Goal: Use online tool/utility: Utilize a website feature to perform a specific function

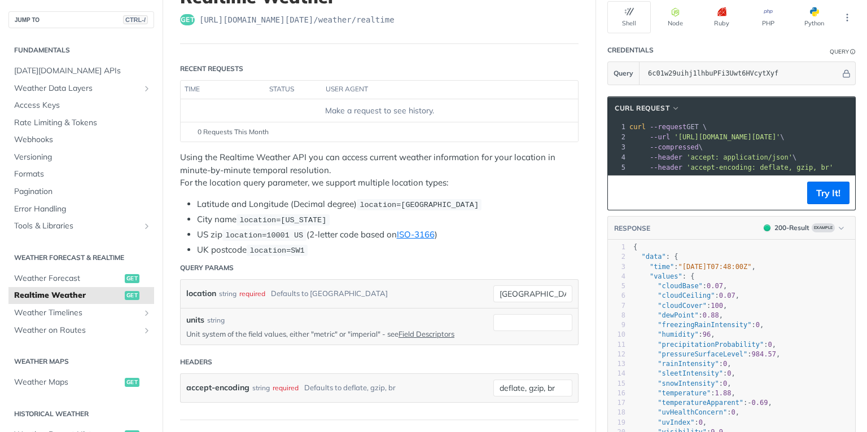
scroll to position [135, 0]
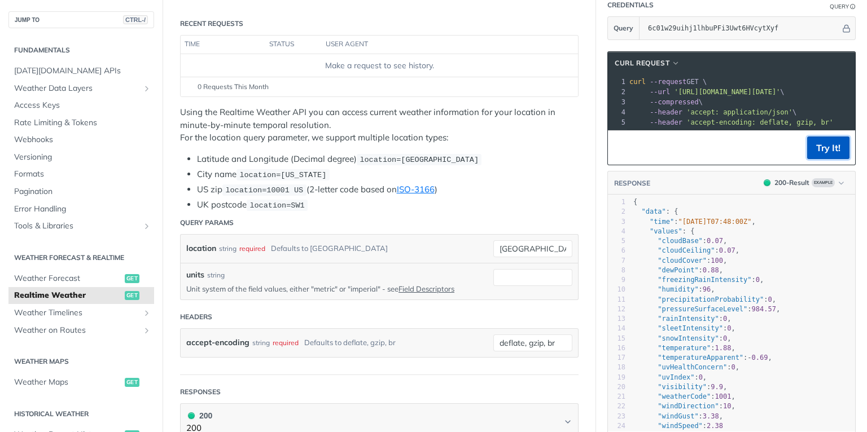
click at [817, 152] on button "Try It!" at bounding box center [828, 148] width 42 height 23
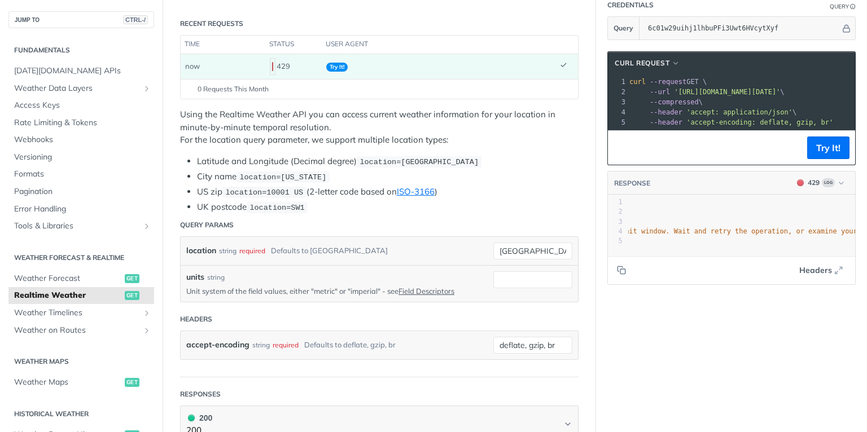
scroll to position [0, 0]
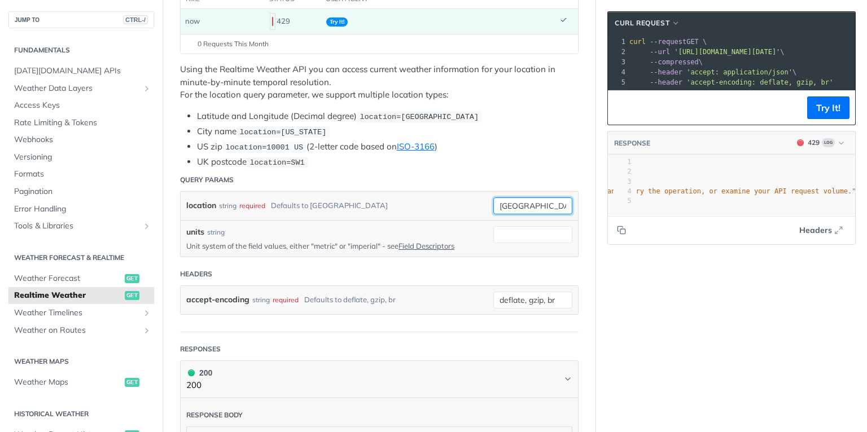
drag, startPoint x: 528, startPoint y: 199, endPoint x: 471, endPoint y: 201, distance: 57.0
click at [471, 201] on div "location string required Defaults to [GEOGRAPHIC_DATA] [GEOGRAPHIC_DATA] requir…" at bounding box center [379, 205] width 386 height 17
click at [464, 156] on li "UK postcode location=SW1" at bounding box center [387, 162] width 381 height 13
click at [524, 226] on input "units" at bounding box center [532, 234] width 79 height 17
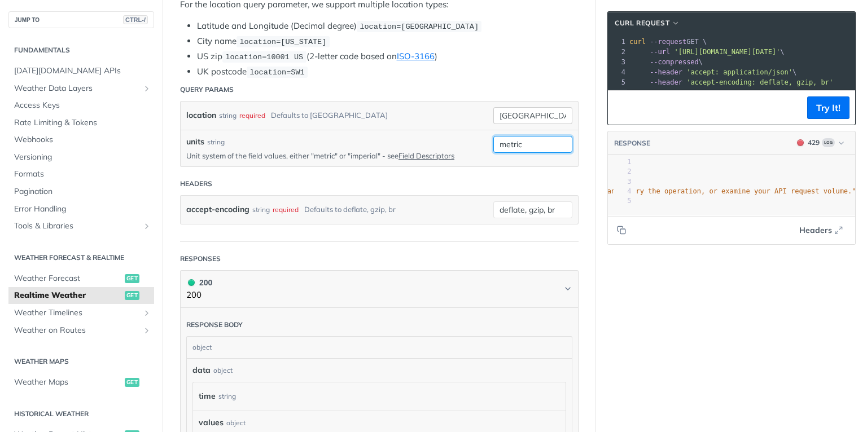
type input "metric"
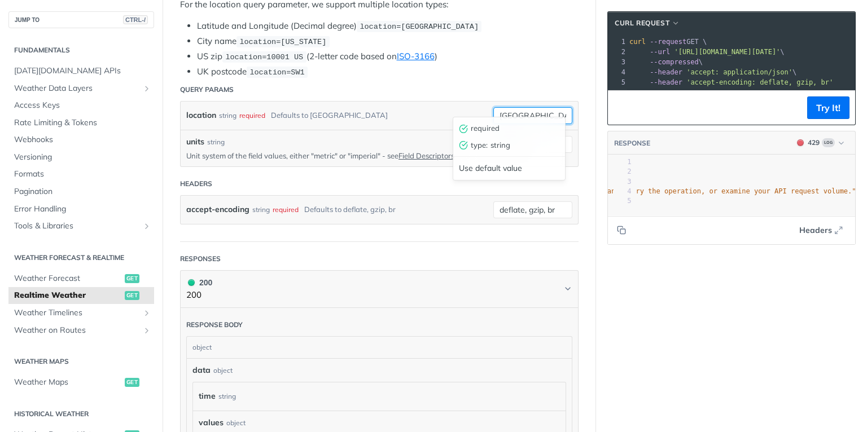
click at [525, 107] on input "[GEOGRAPHIC_DATA]" at bounding box center [532, 115] width 79 height 17
drag, startPoint x: 525, startPoint y: 107, endPoint x: 478, endPoint y: 111, distance: 47.0
click at [478, 111] on div "location string required Defaults to [GEOGRAPHIC_DATA]" at bounding box center [379, 115] width 386 height 17
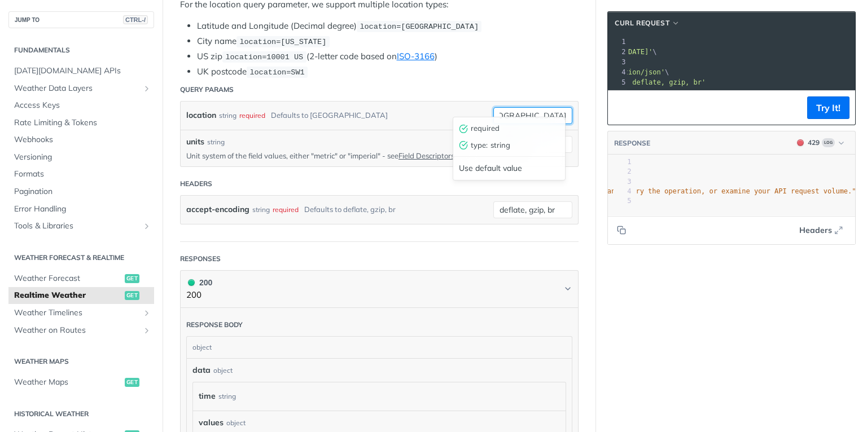
scroll to position [0, 39]
type input "[GEOGRAPHIC_DATA]"
click at [831, 110] on button "Try It!" at bounding box center [828, 107] width 42 height 23
click at [587, 146] on article "Realtime Weather get [URL][DOMAIN_NAME][DATE] /weather/realtime Recent Requests…" at bounding box center [378, 302] width 433 height 1024
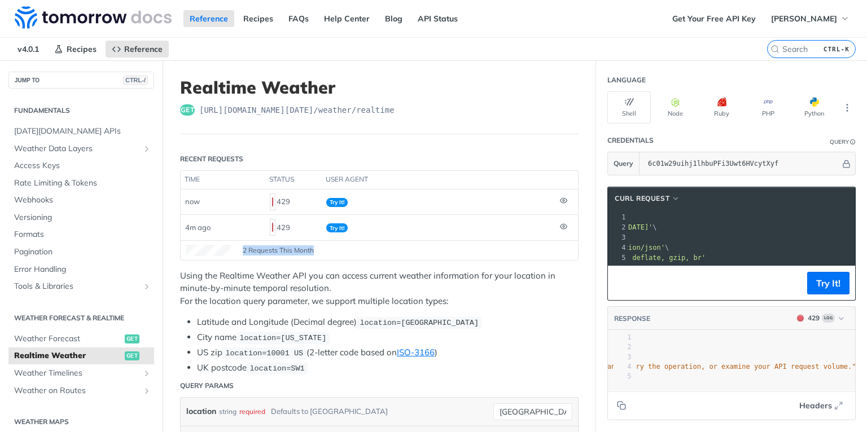
drag, startPoint x: 270, startPoint y: 240, endPoint x: 323, endPoint y: 237, distance: 53.1
click at [323, 240] on footer "2 Requests This Month" at bounding box center [379, 250] width 397 height 20
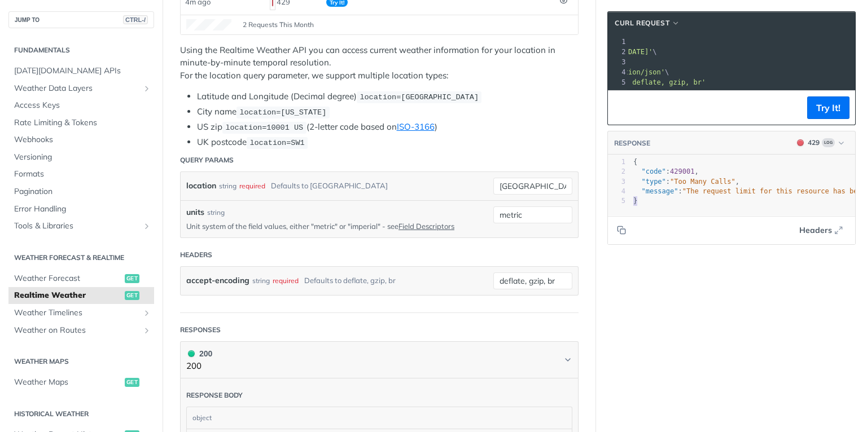
scroll to position [0, 4]
type textarea "as been reached for the current rate limit window. Wait and retry the operation,"
drag, startPoint x: 695, startPoint y: 199, endPoint x: 831, endPoint y: 194, distance: 136.1
click at [675, 222] on footer "Headers" at bounding box center [731, 230] width 247 height 29
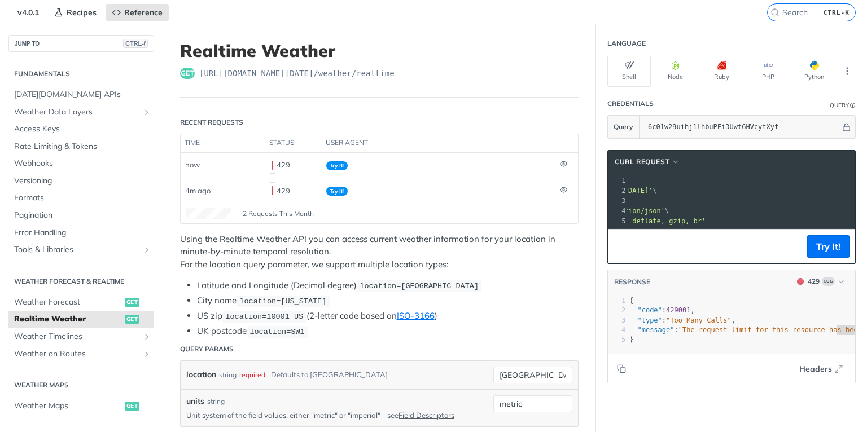
scroll to position [0, 0]
